Goal: Information Seeking & Learning: Understand process/instructions

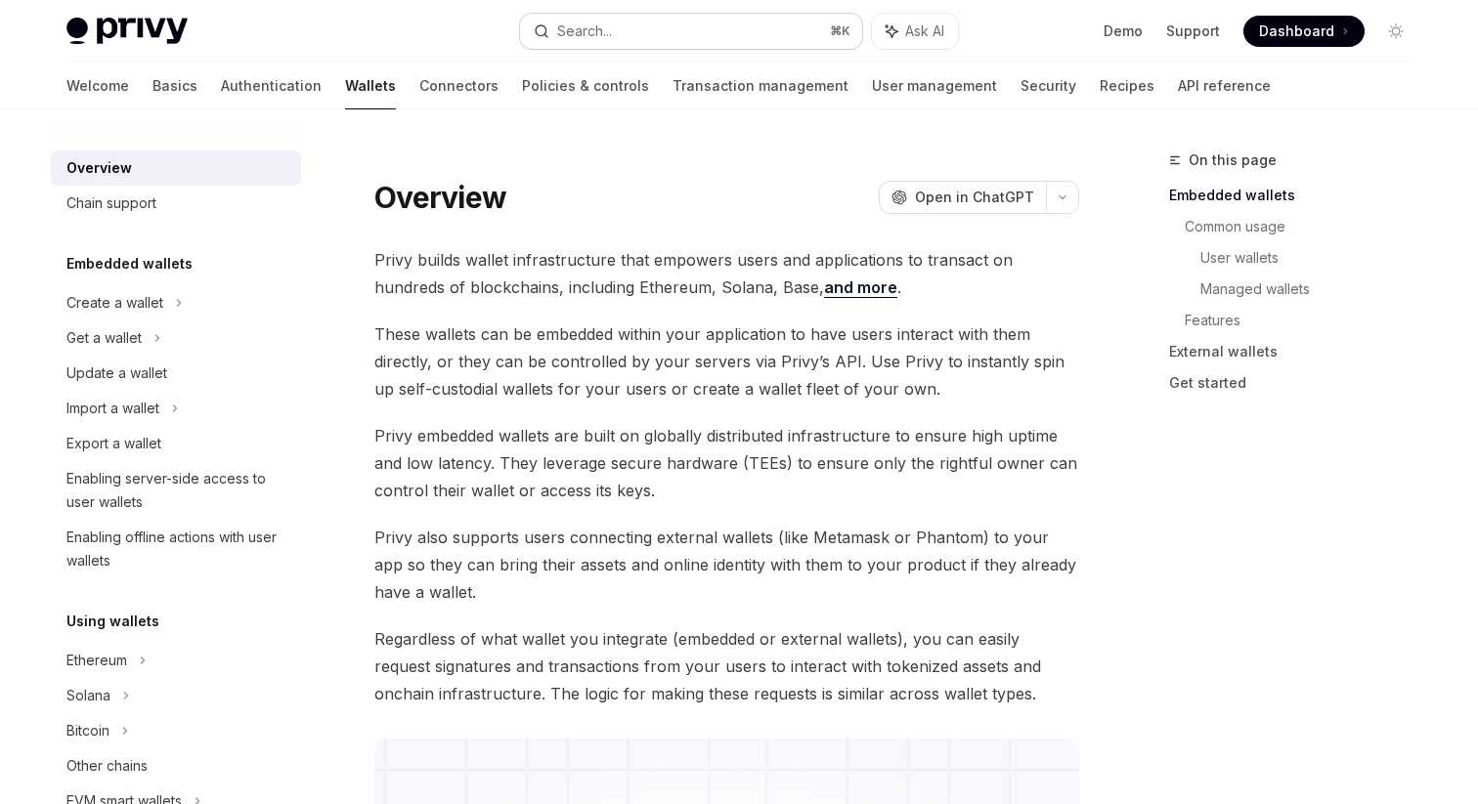
click at [694, 39] on button "Search... ⌘ K" at bounding box center [691, 31] width 342 height 35
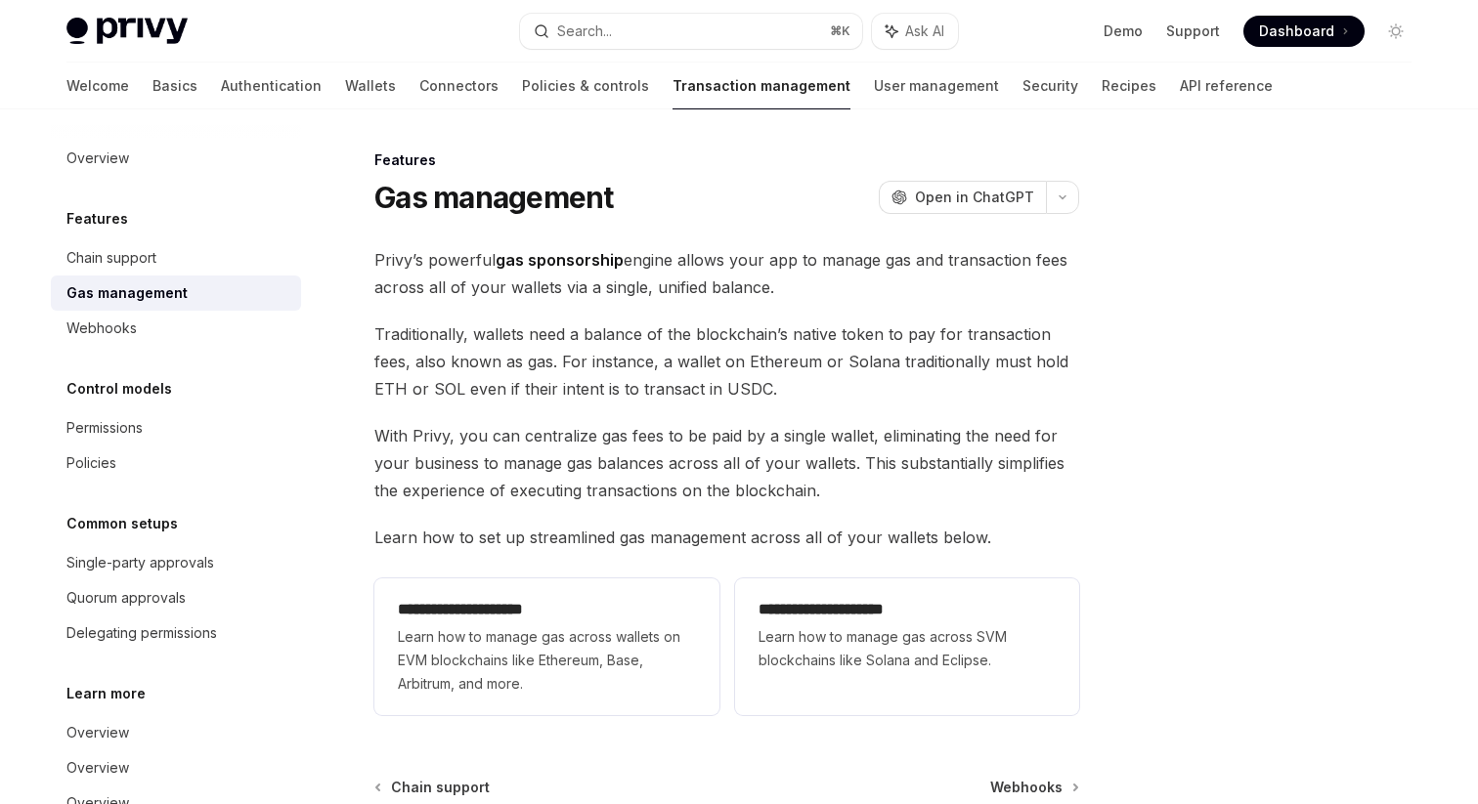
scroll to position [94, 0]
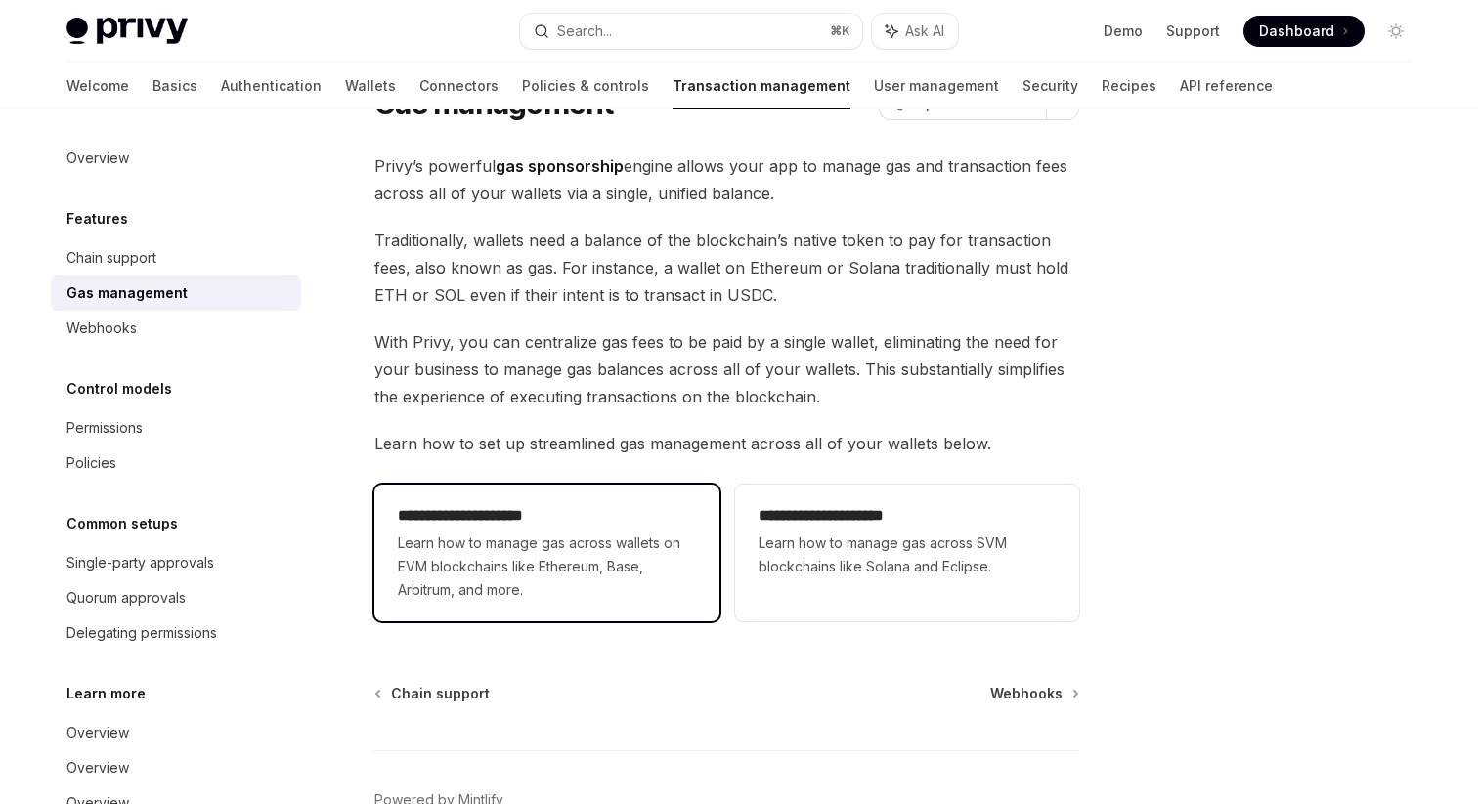
click at [658, 562] on span "Learn how to manage gas across wallets on EVM blockchains like Ethereum, Base, …" at bounding box center [546, 567] width 297 height 70
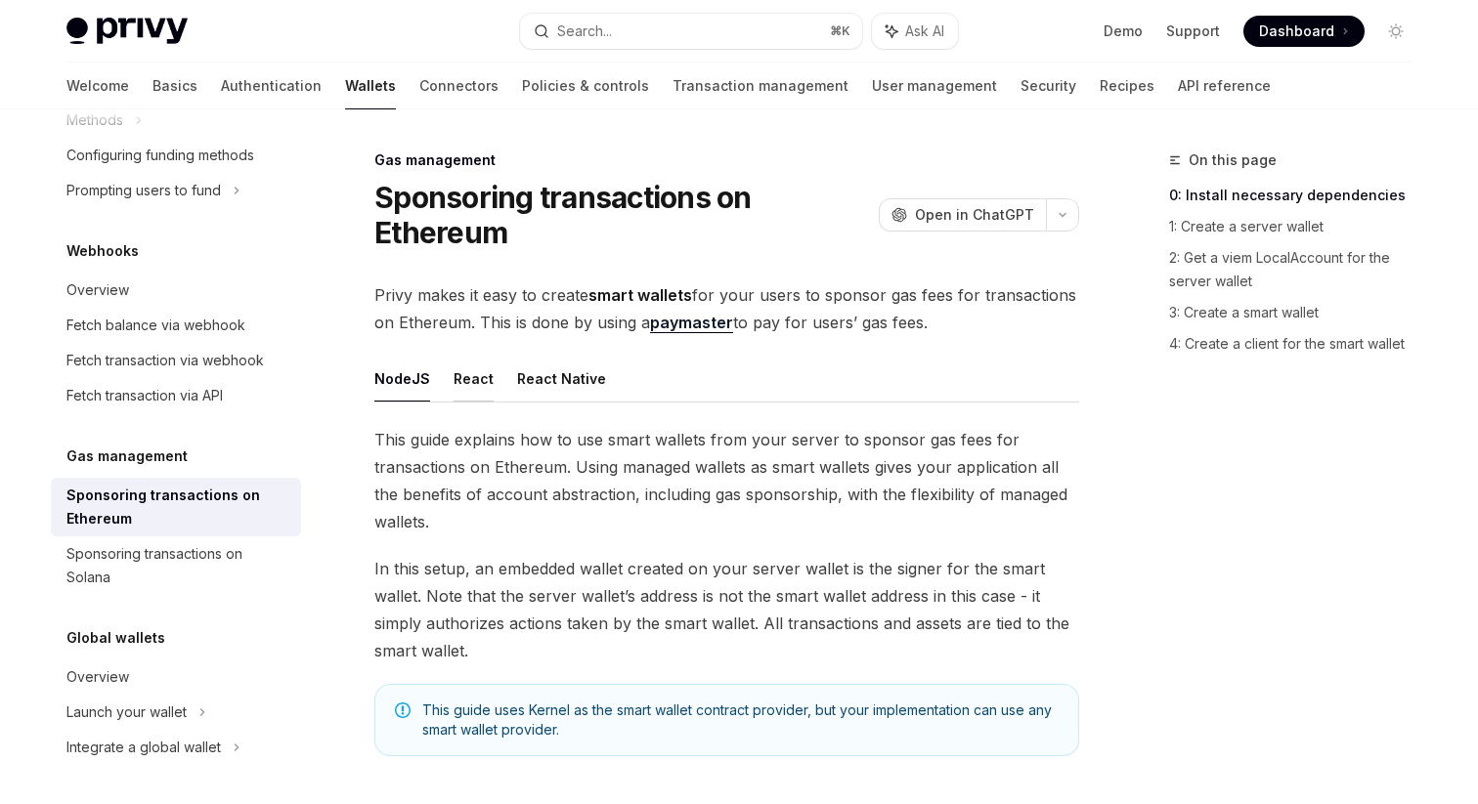
click at [476, 389] on button "React" at bounding box center [474, 379] width 40 height 46
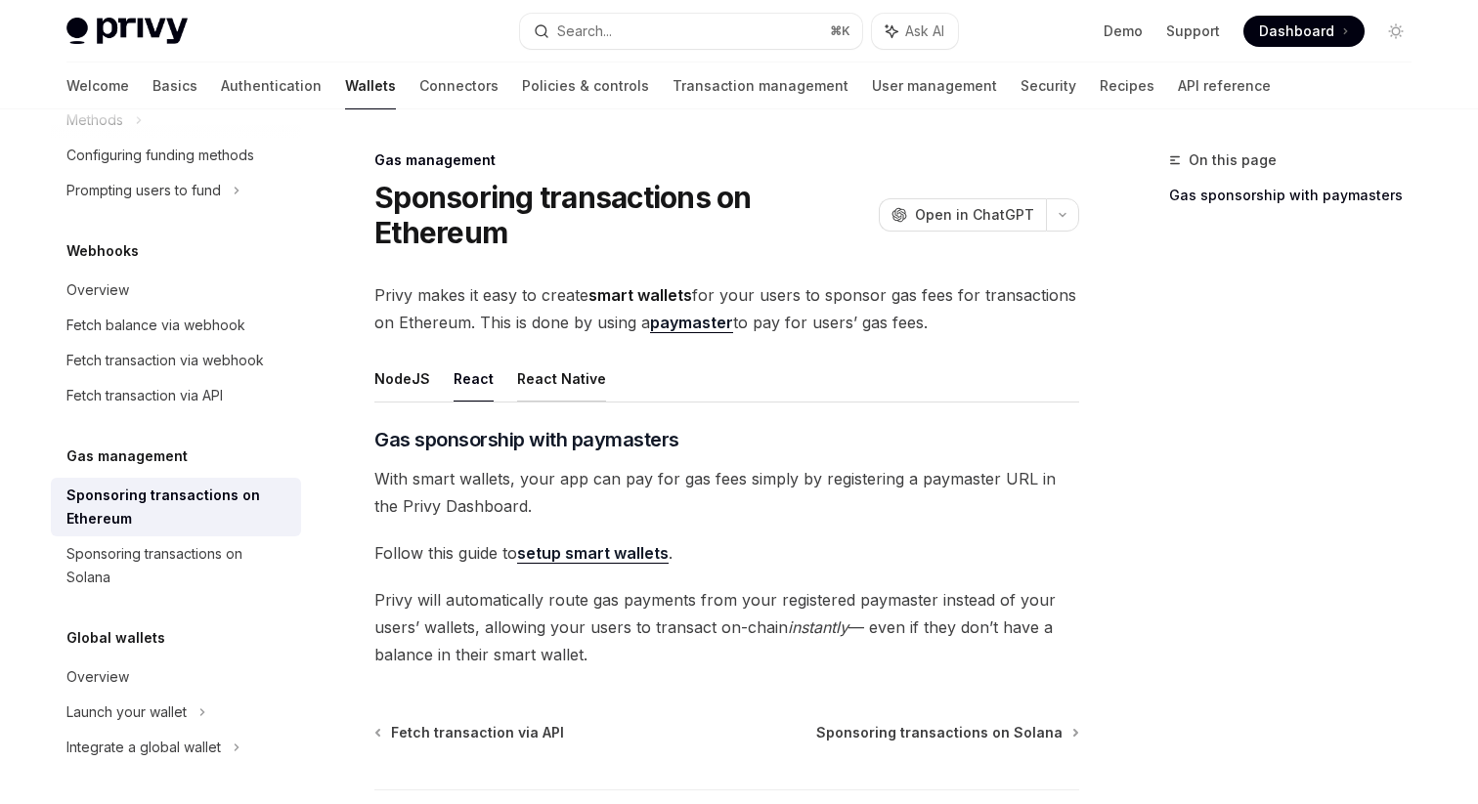
click at [567, 382] on button "React Native" at bounding box center [561, 379] width 89 height 46
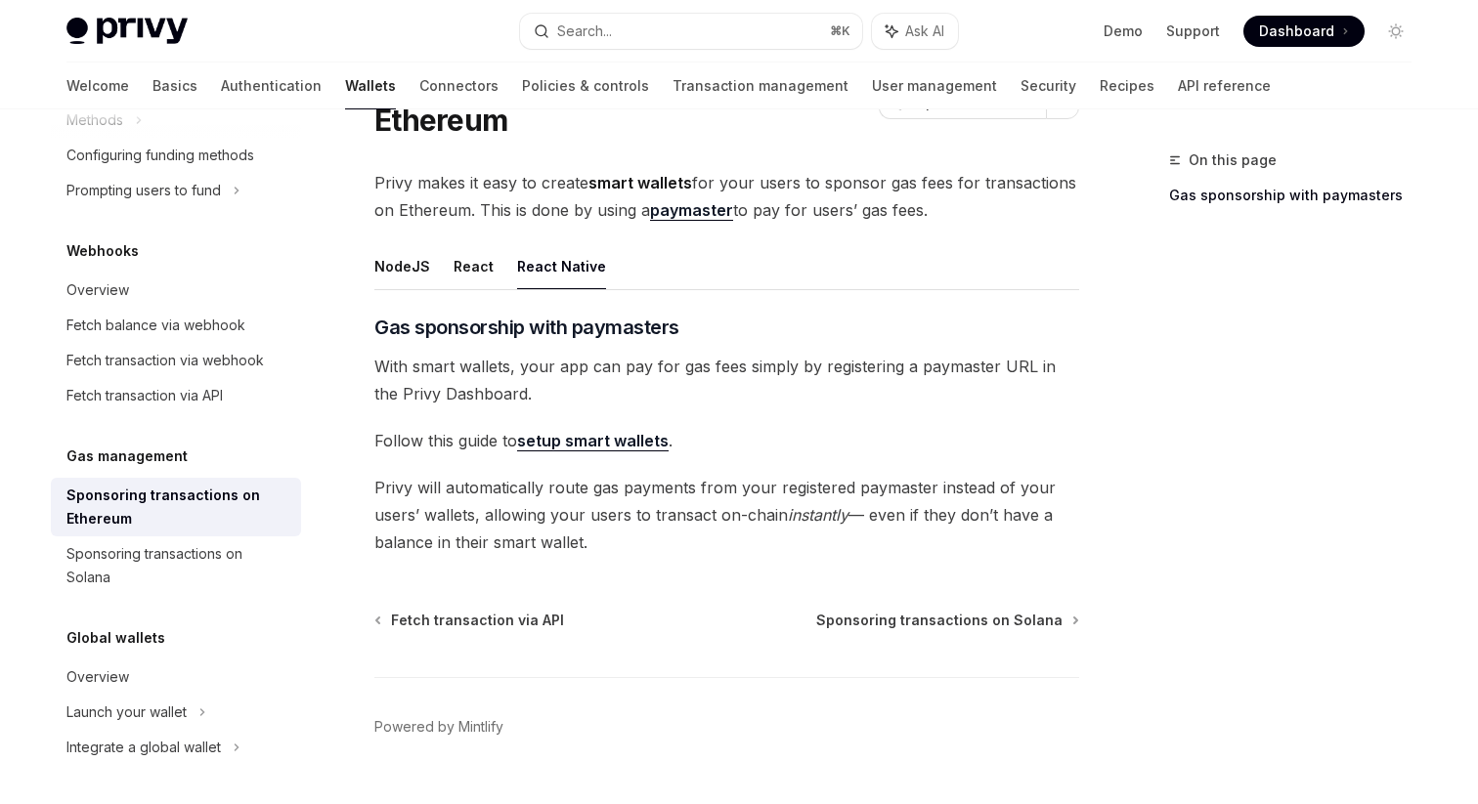
scroll to position [154, 0]
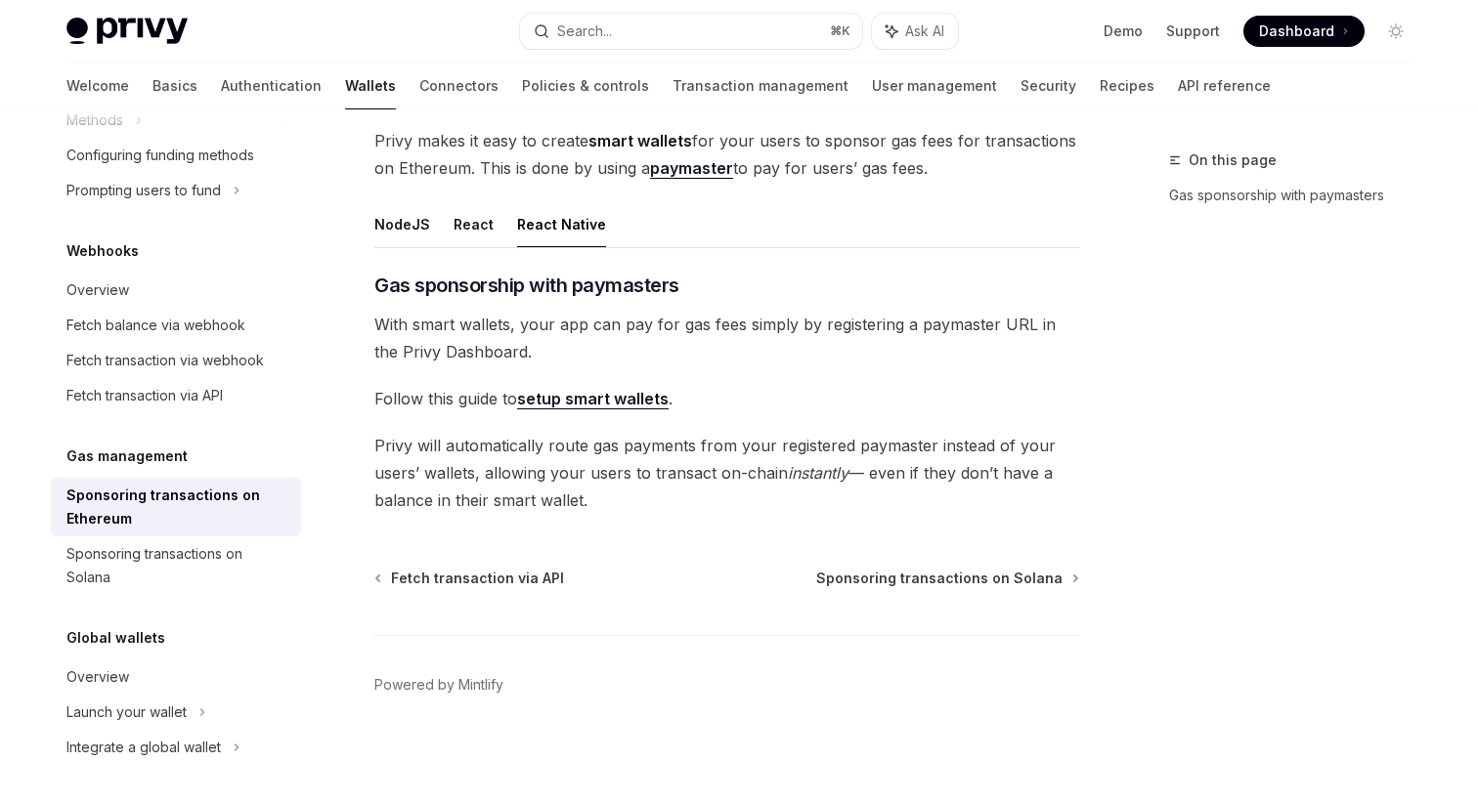
click at [629, 395] on link "setup smart wallets" at bounding box center [593, 399] width 152 height 21
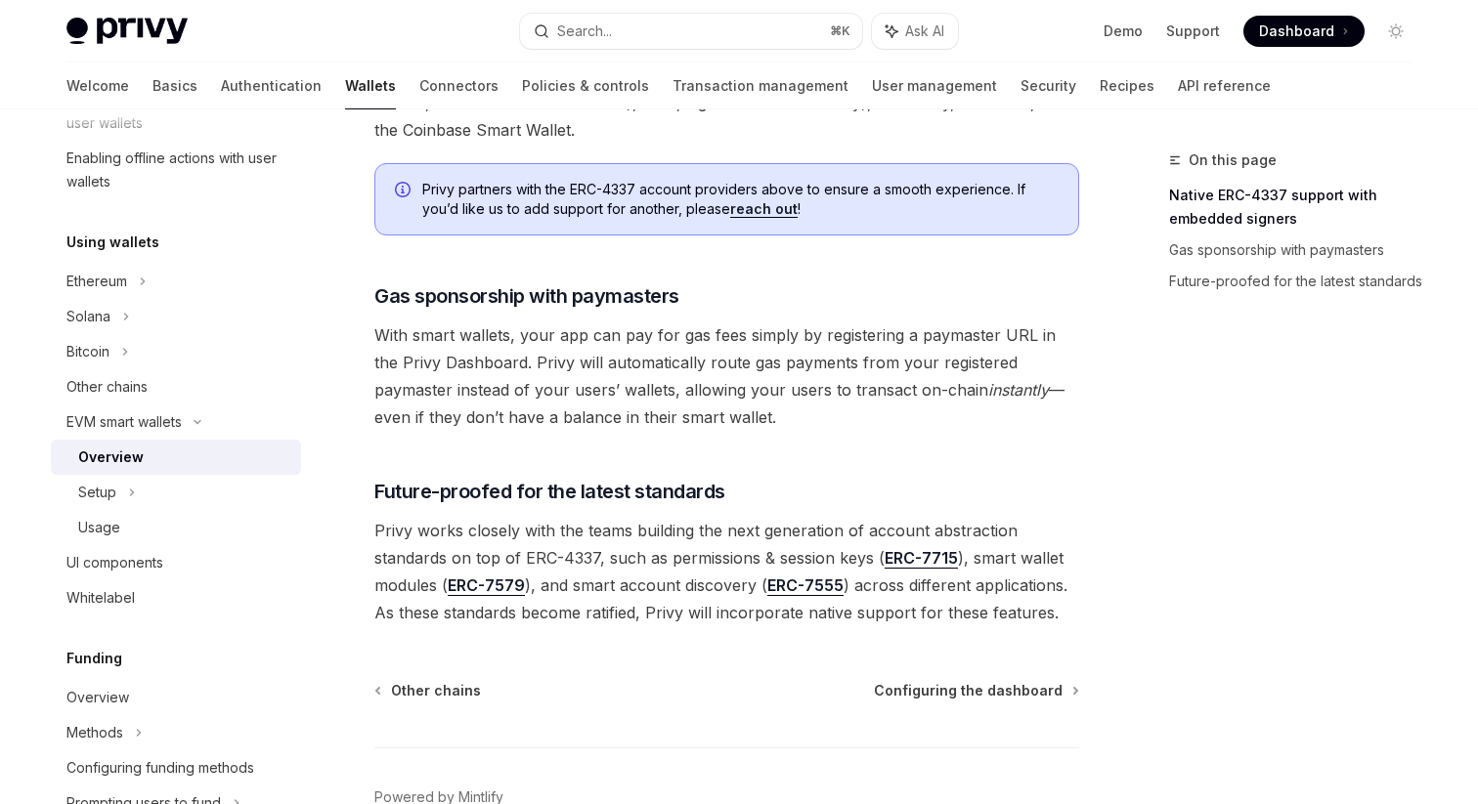
scroll to position [1447, 0]
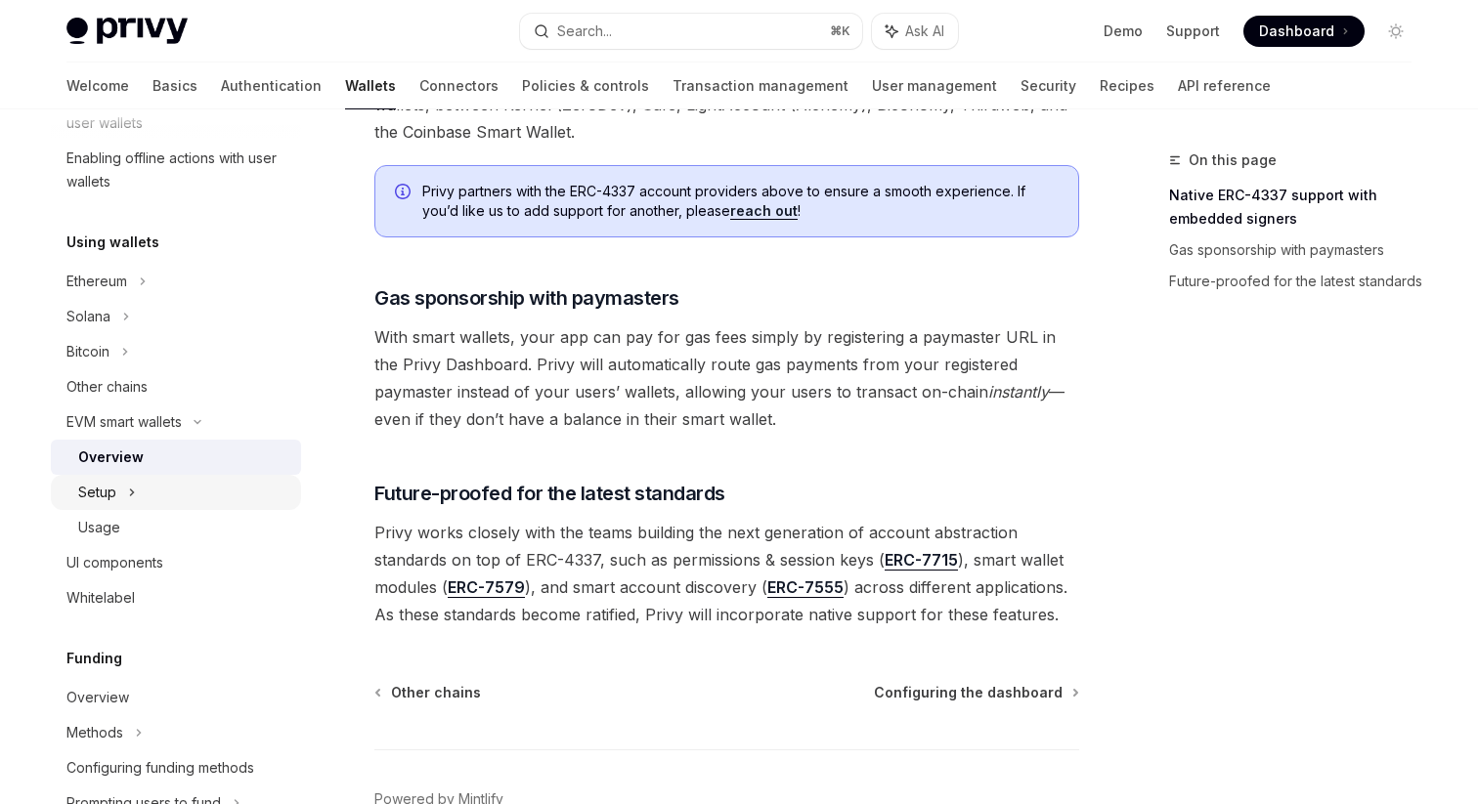
click at [225, 485] on div "Setup" at bounding box center [176, 492] width 250 height 35
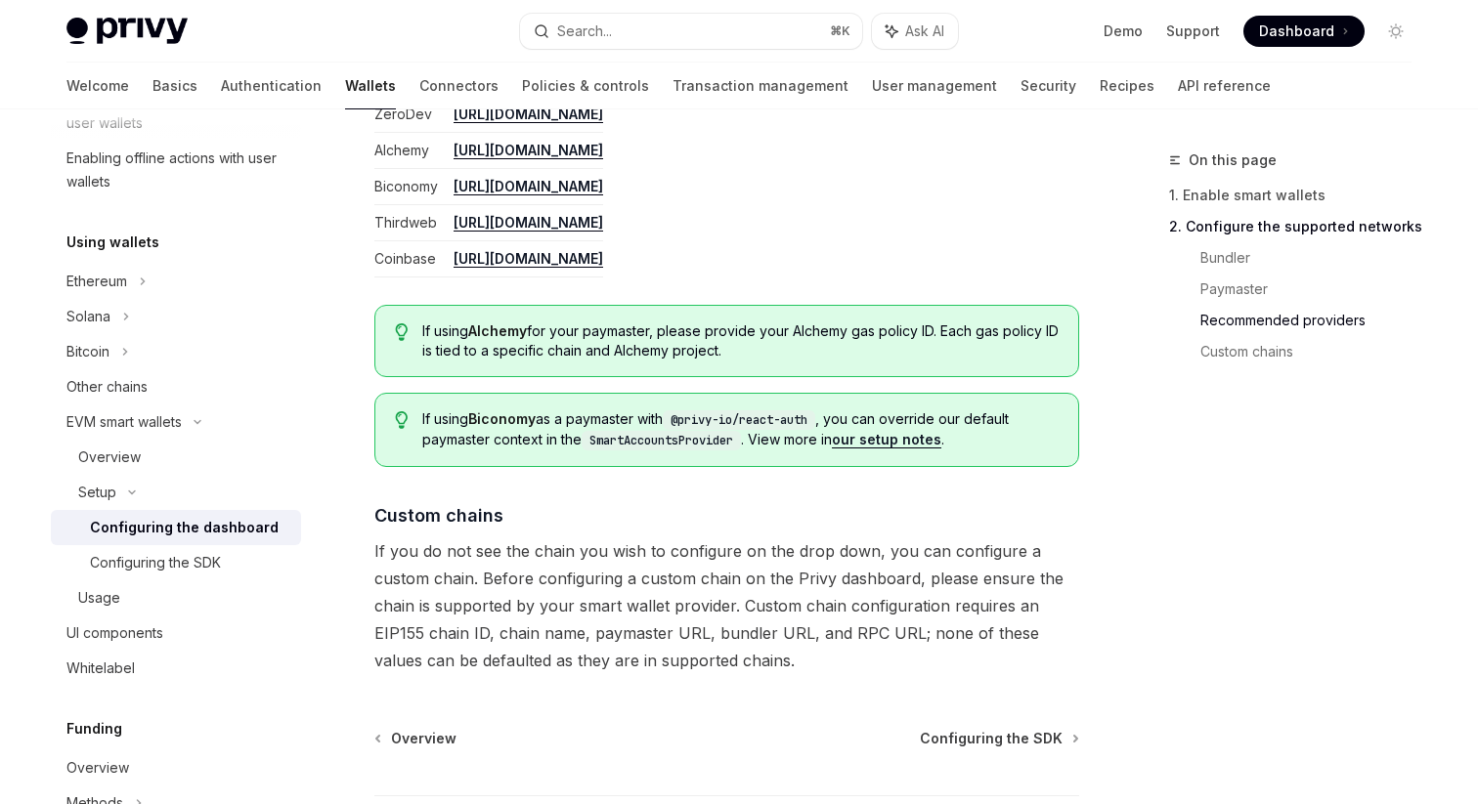
scroll to position [2567, 0]
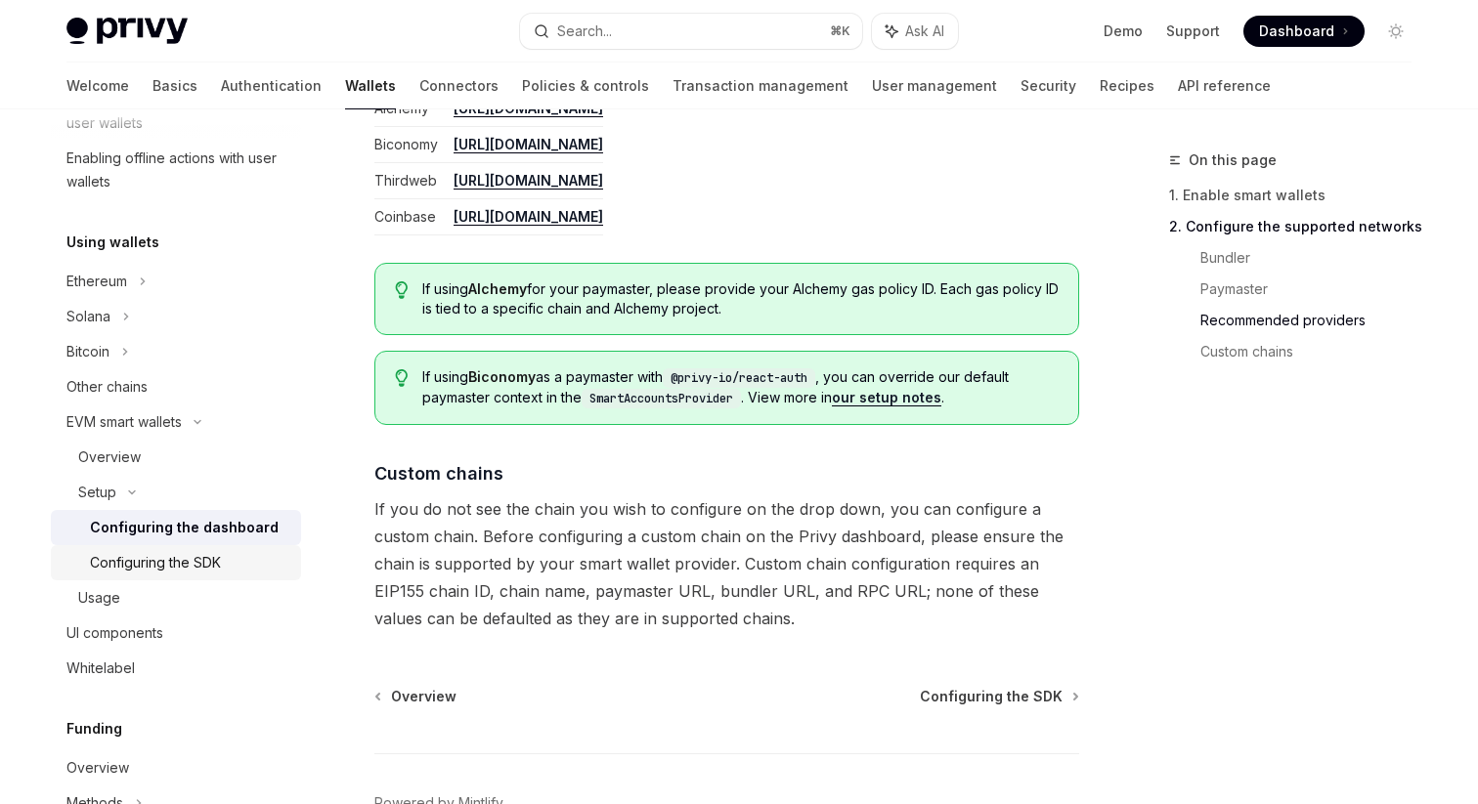
click at [250, 559] on div "Configuring the SDK" at bounding box center [189, 562] width 199 height 23
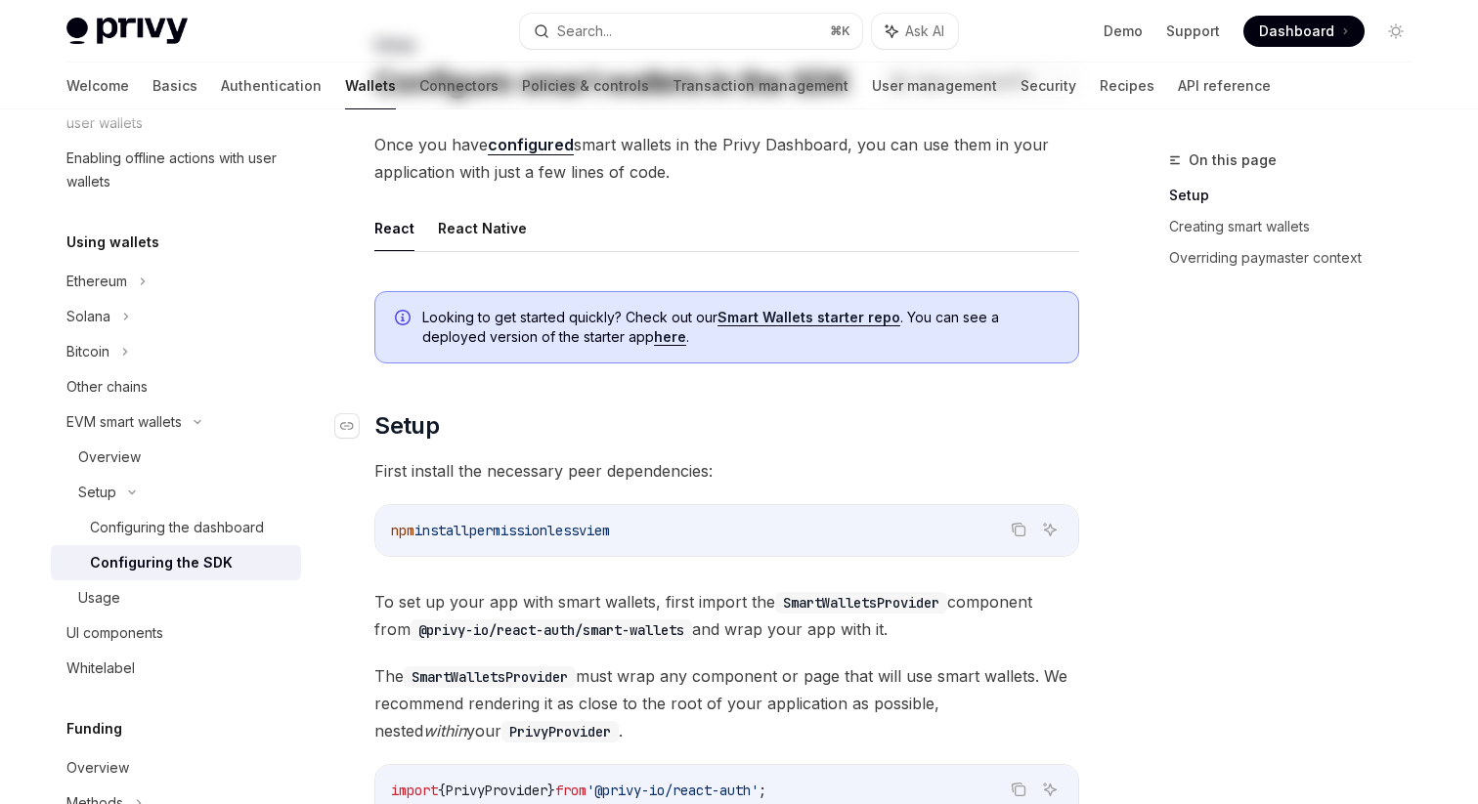
scroll to position [116, 0]
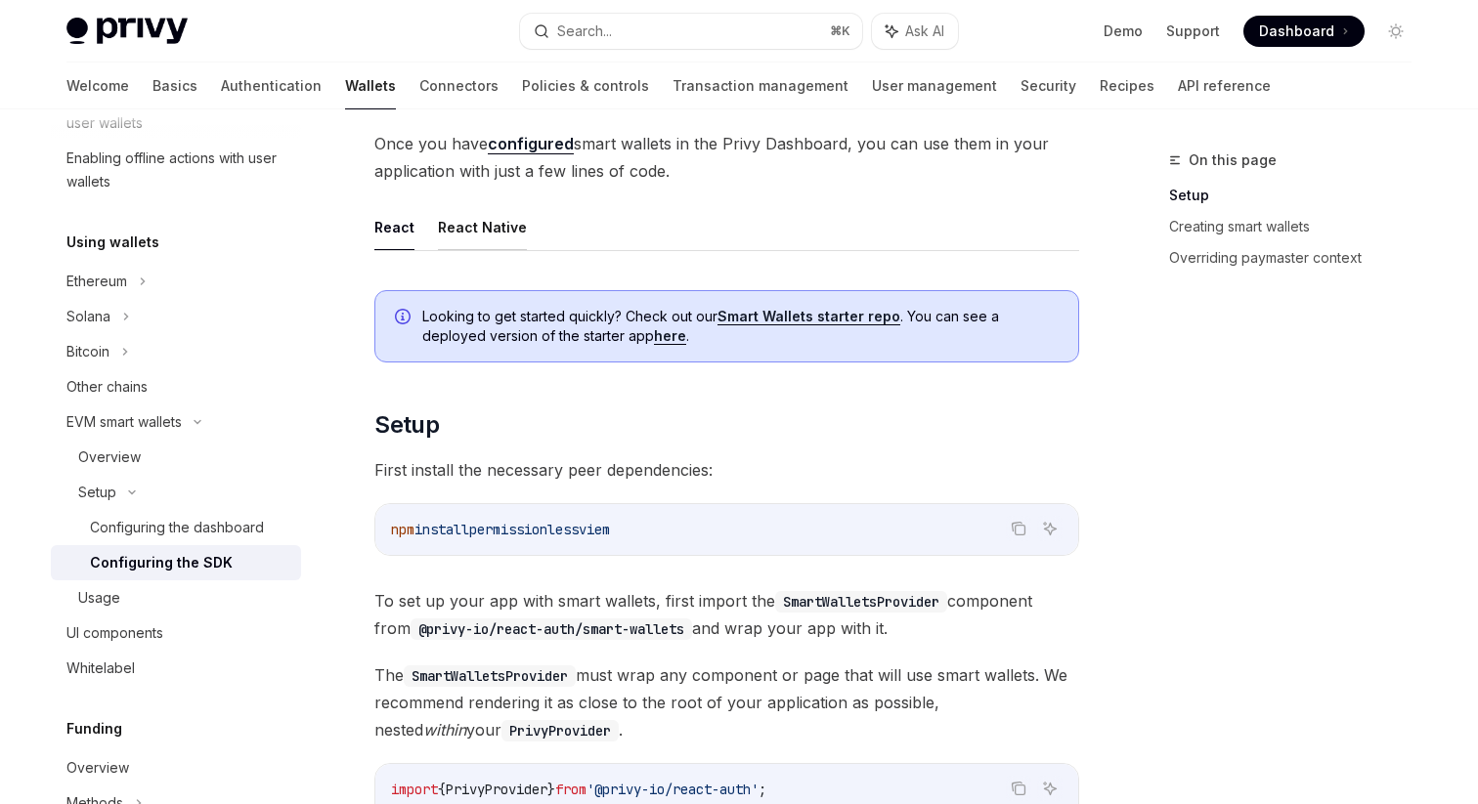
click at [494, 244] on button "React Native" at bounding box center [482, 227] width 89 height 46
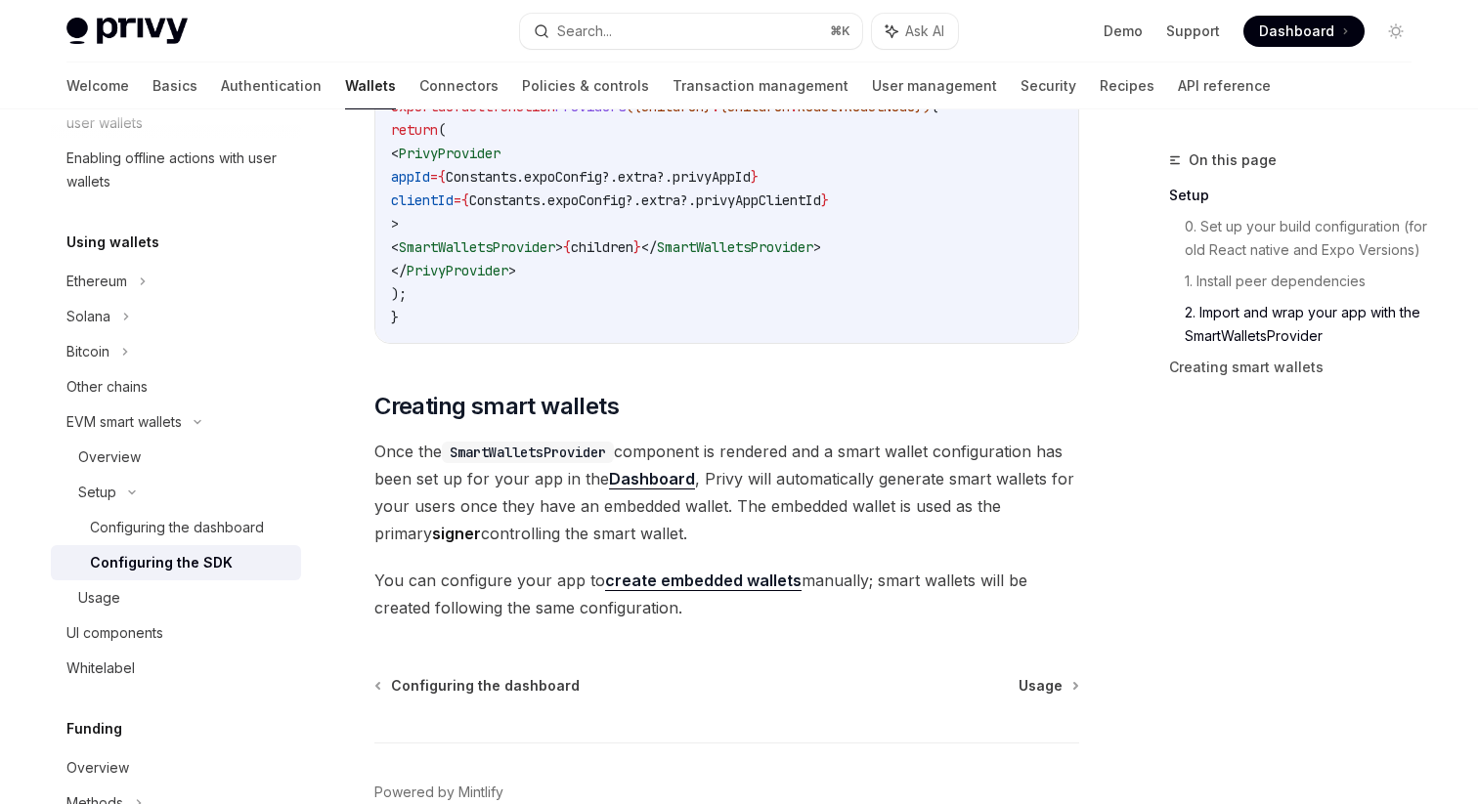
scroll to position [1739, 0]
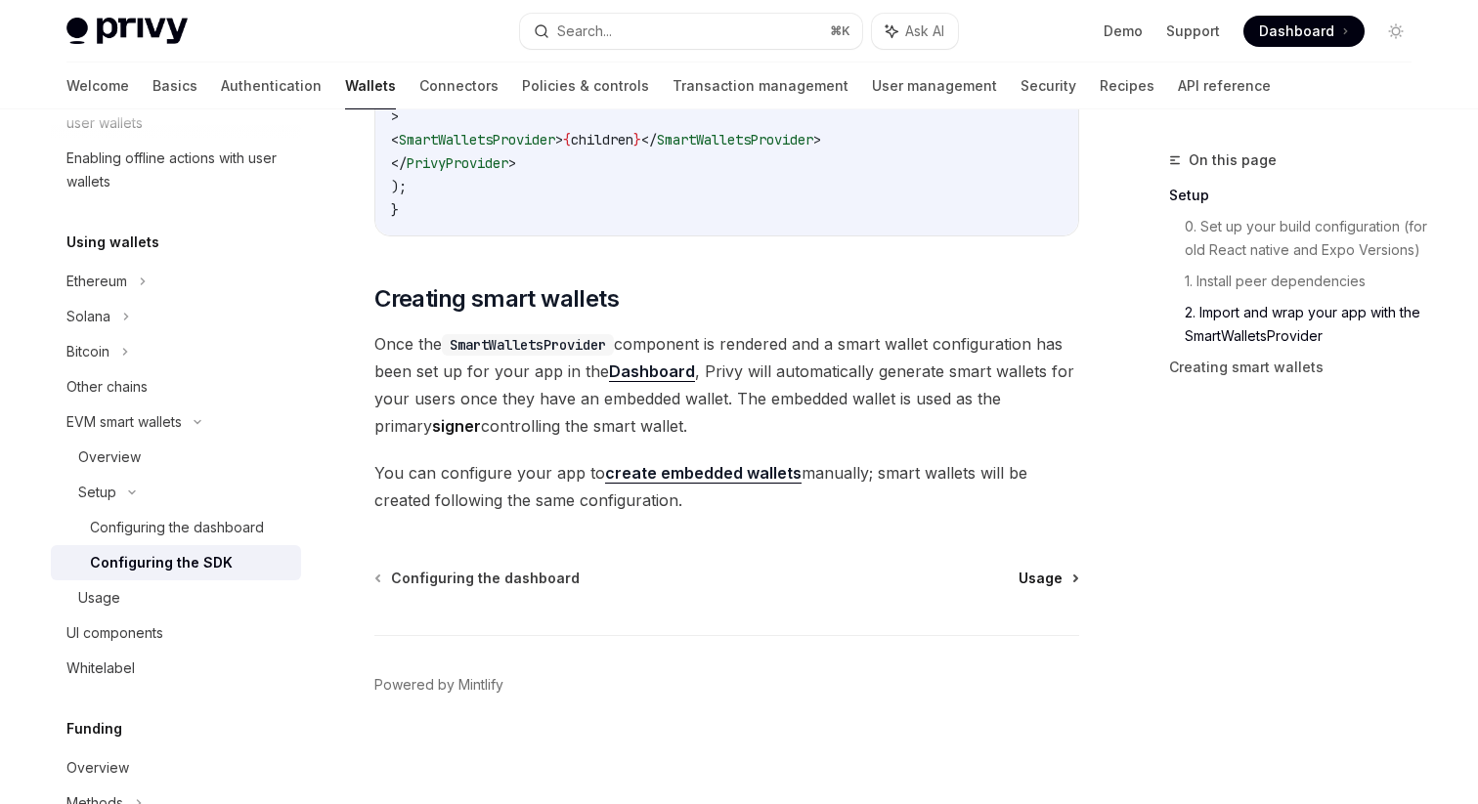
click at [1062, 569] on span "Usage" at bounding box center [1041, 579] width 44 height 20
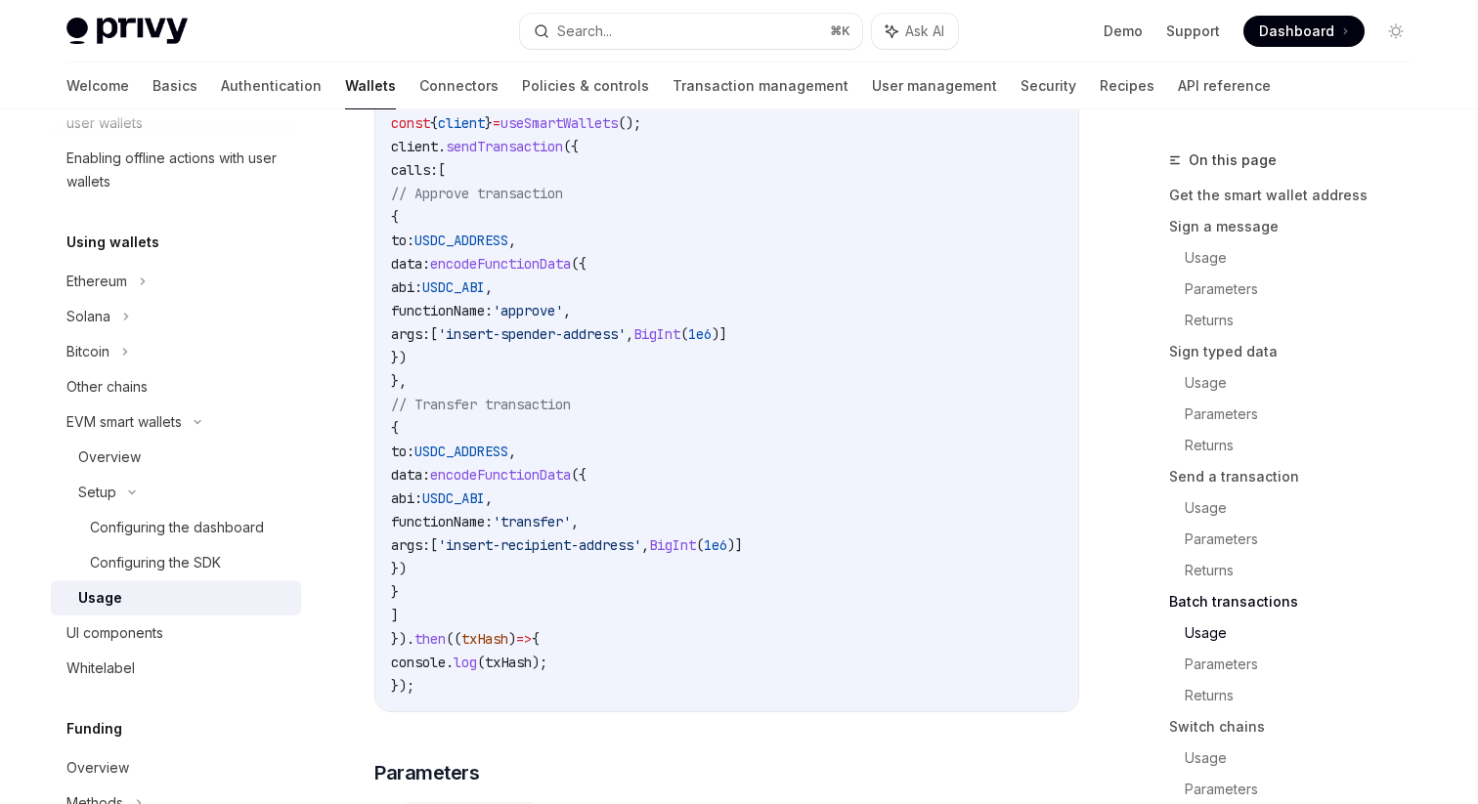
scroll to position [4334, 0]
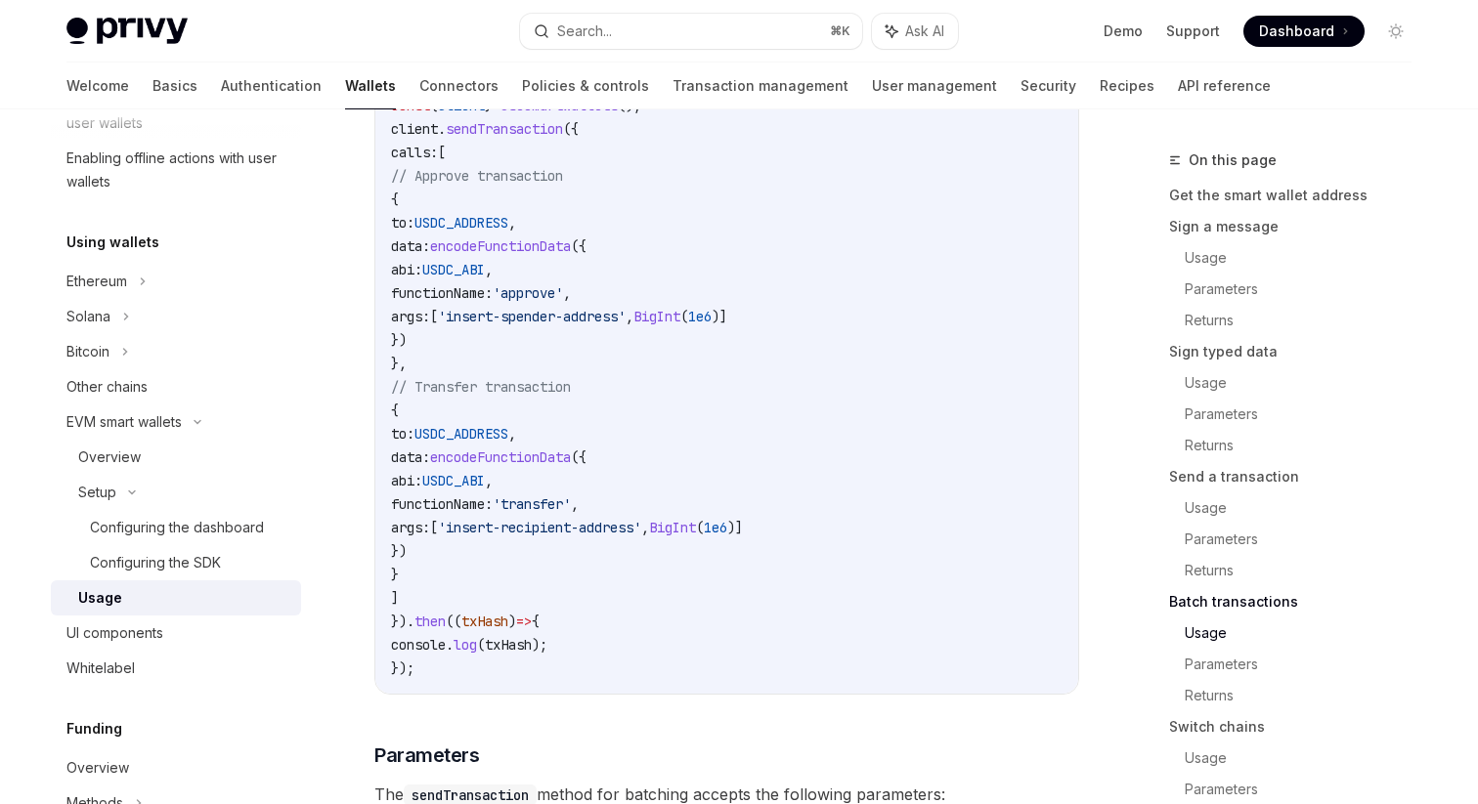
click at [508, 232] on span "USDC_ADDRESS" at bounding box center [461, 223] width 94 height 18
click at [571, 255] on span "encodeFunctionData" at bounding box center [500, 247] width 141 height 18
drag, startPoint x: 586, startPoint y: 375, endPoint x: 771, endPoint y: 374, distance: 185.7
click at [626, 326] on span "'insert-spender-address'" at bounding box center [532, 317] width 188 height 18
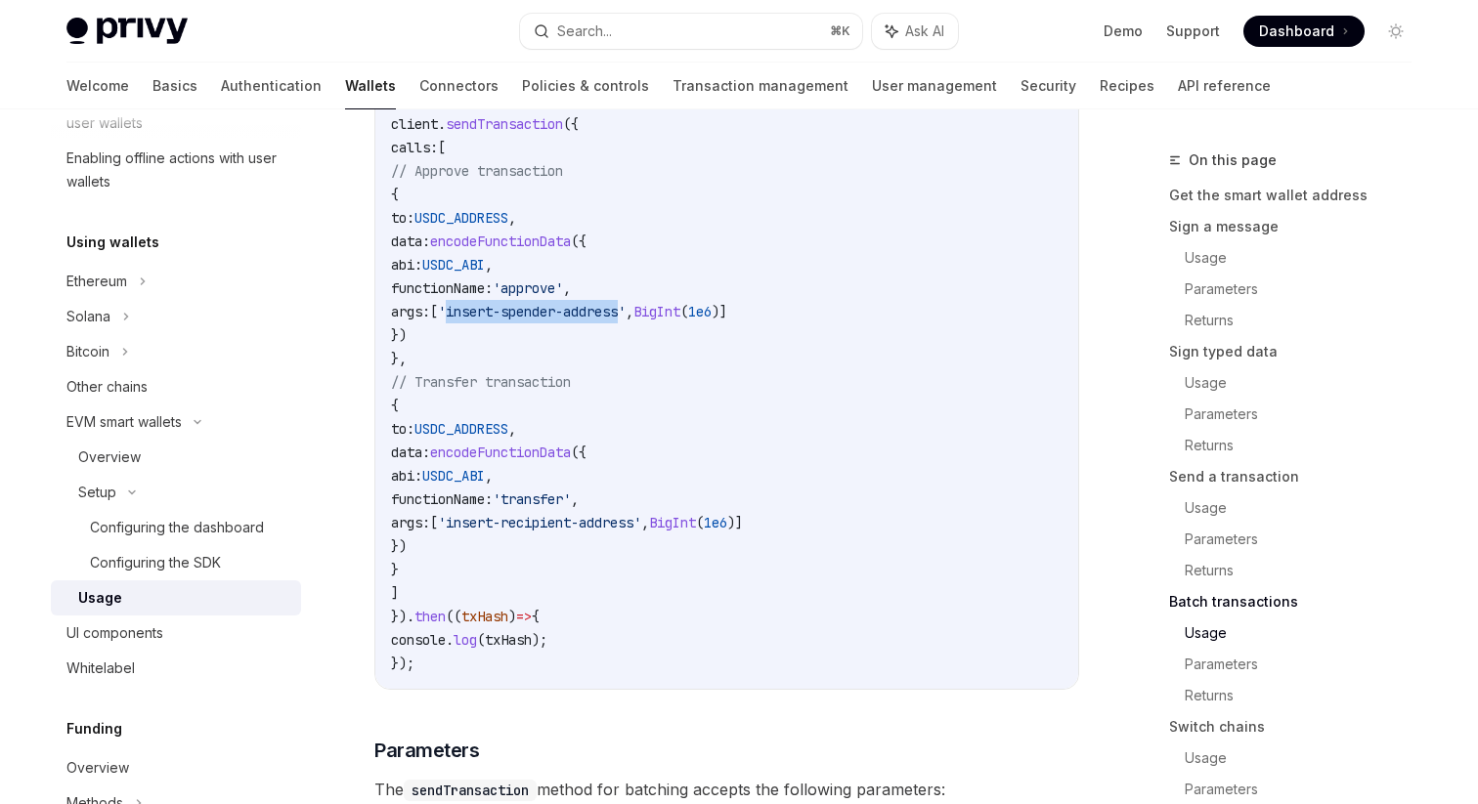
scroll to position [4337, 0]
click at [723, 448] on code "import { useSmartWallets } from '@privy-io/react-auth/smart-wallets' ; const { …" at bounding box center [727, 372] width 672 height 610
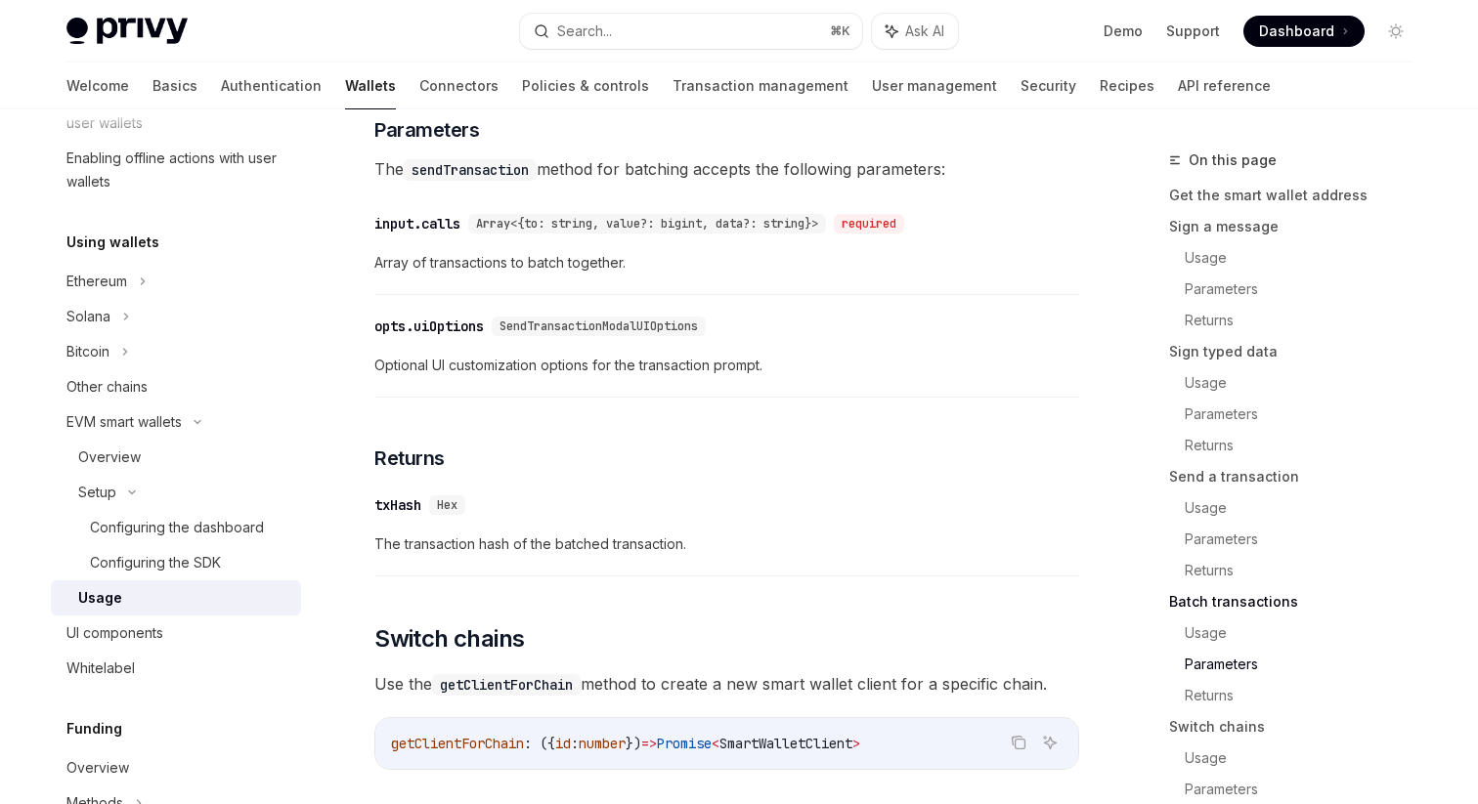
scroll to position [4946, 0]
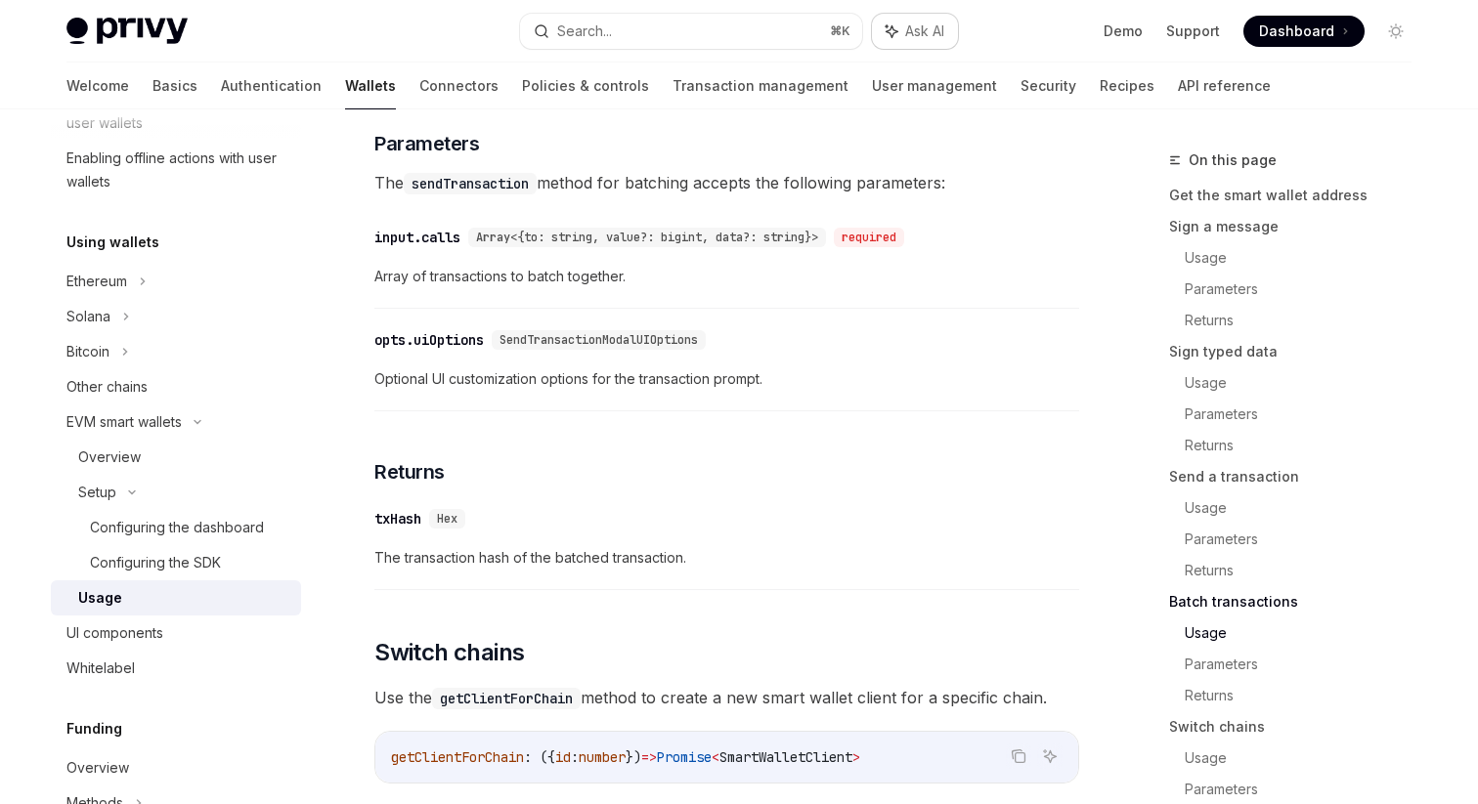
type textarea "*"
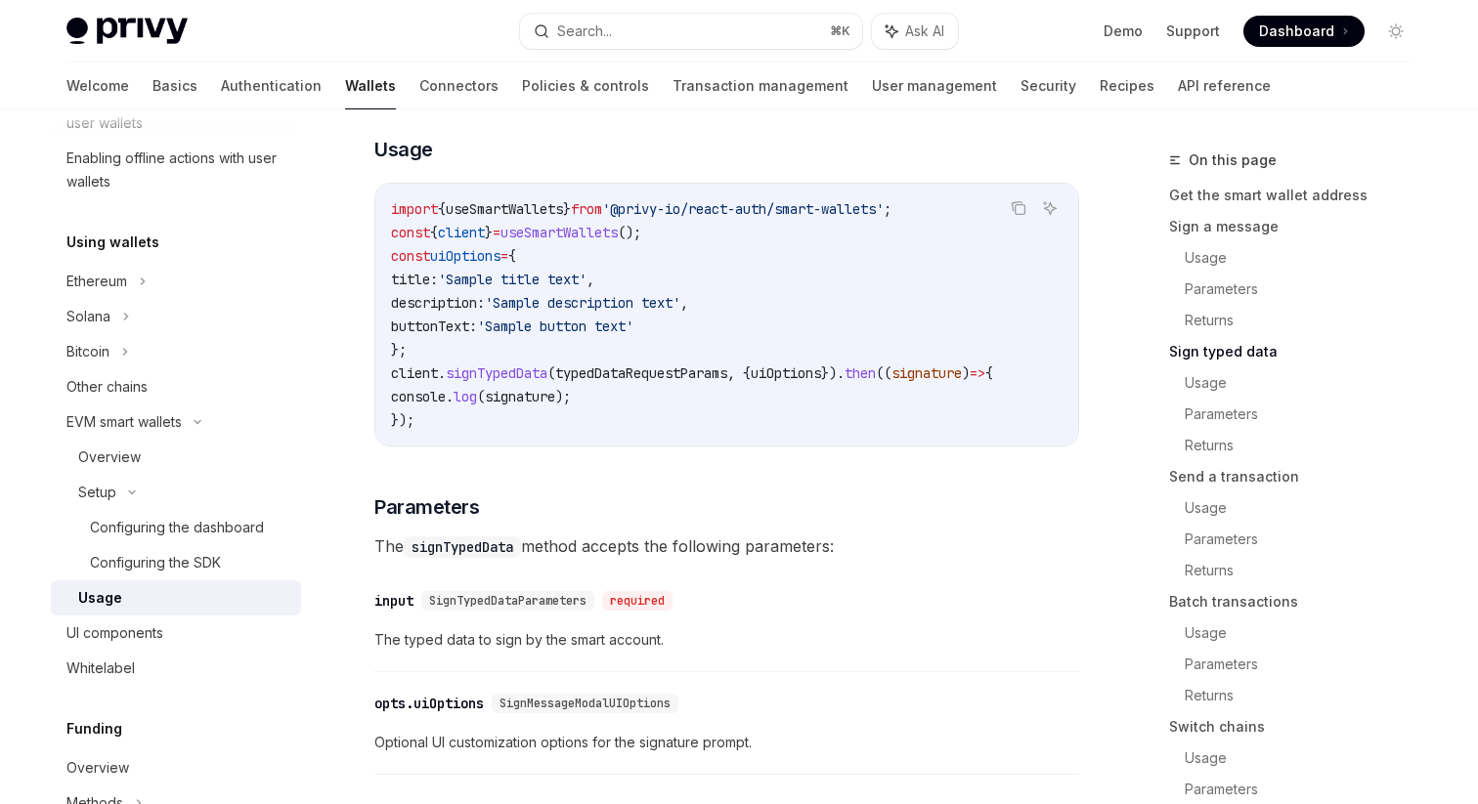
scroll to position [1940, 0]
